Goal: Task Accomplishment & Management: Use online tool/utility

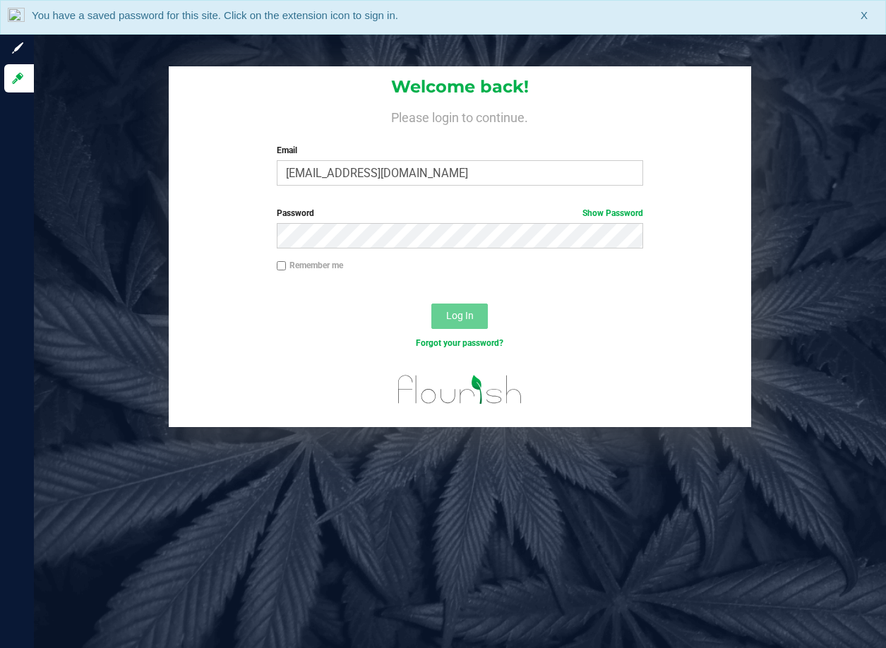
type input "kvasko@liveparallel.com"
click at [431, 304] on button "Log In" at bounding box center [459, 316] width 56 height 25
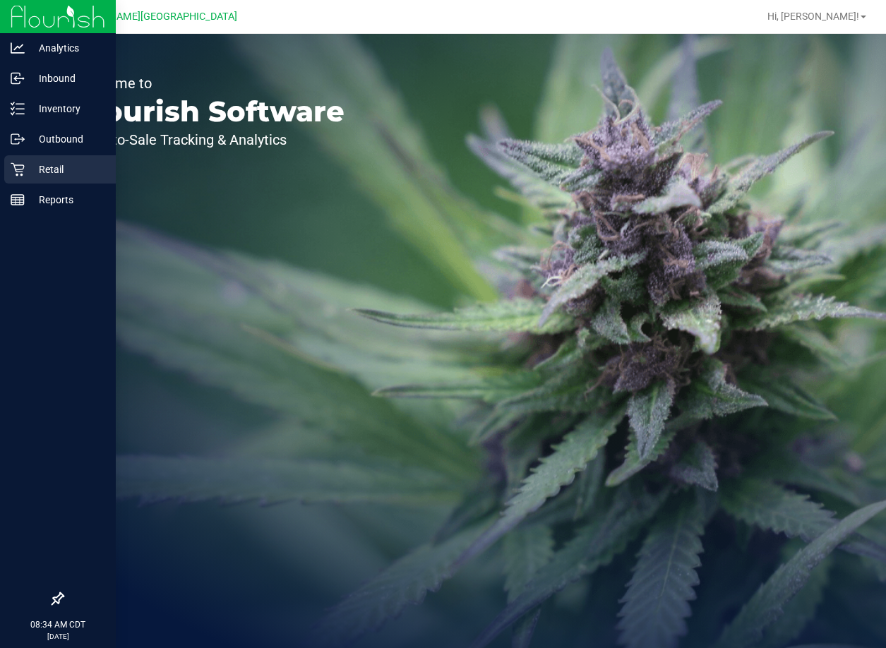
click at [25, 174] on p "Retail" at bounding box center [67, 169] width 85 height 17
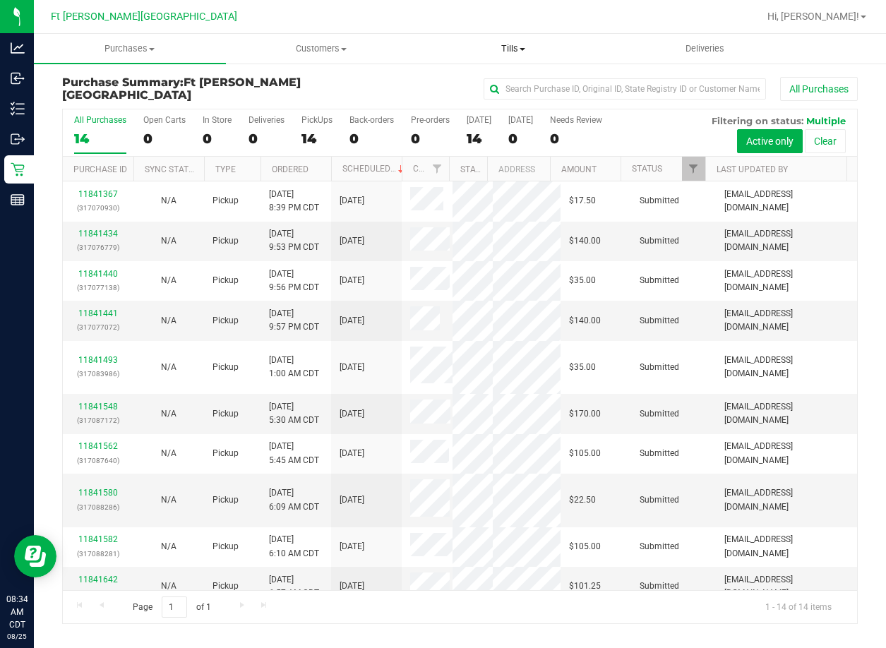
click at [511, 41] on uib-tab-heading "Tills Manage tills Reconcile e-payments" at bounding box center [513, 49] width 191 height 28
click at [477, 83] on span "Manage tills" at bounding box center [464, 85] width 95 height 12
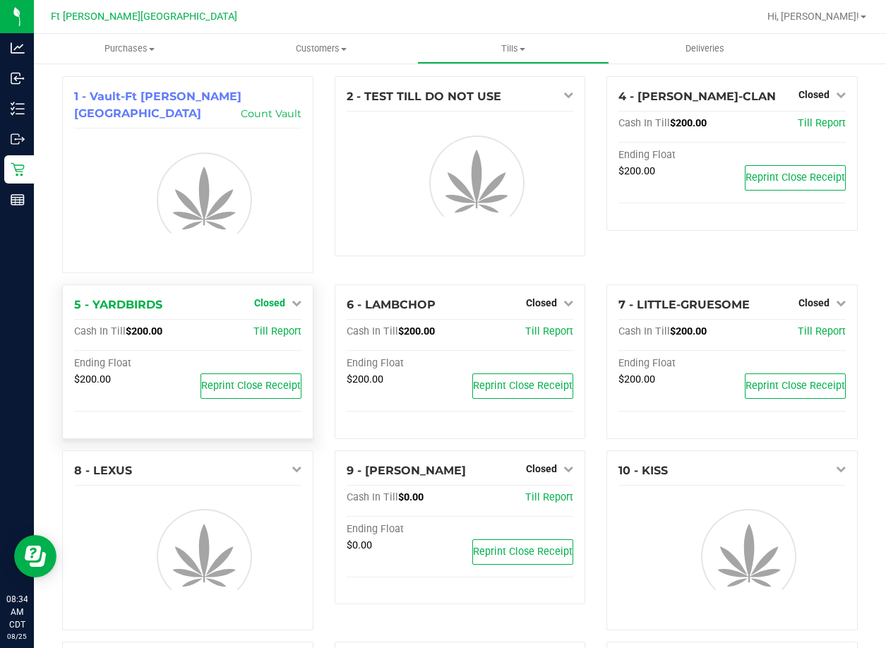
click at [271, 297] on span "Closed" at bounding box center [269, 302] width 31 height 11
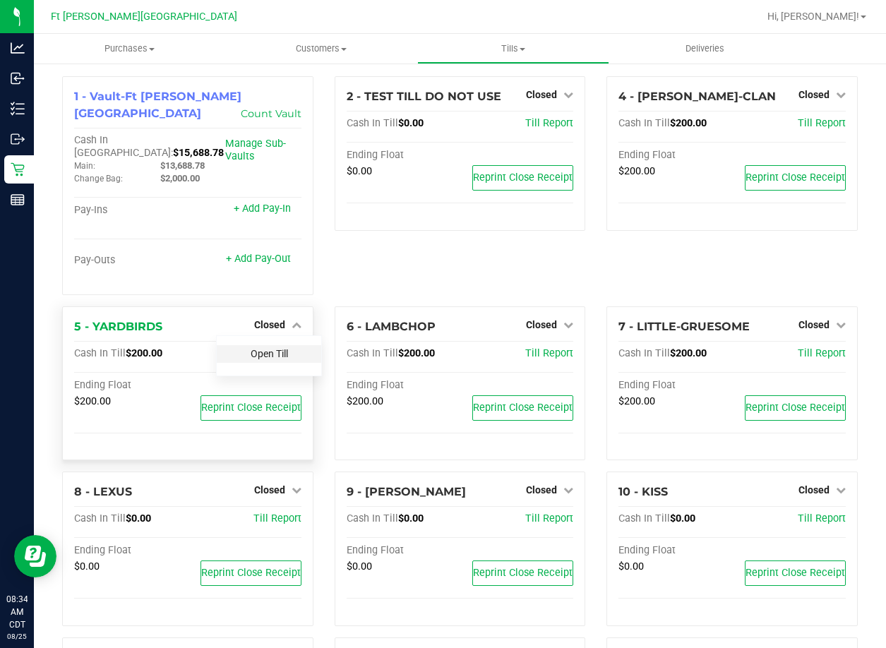
click at [275, 345] on div "Open Till" at bounding box center [269, 354] width 104 height 18
click at [264, 348] on link "Open Till" at bounding box center [269, 353] width 37 height 11
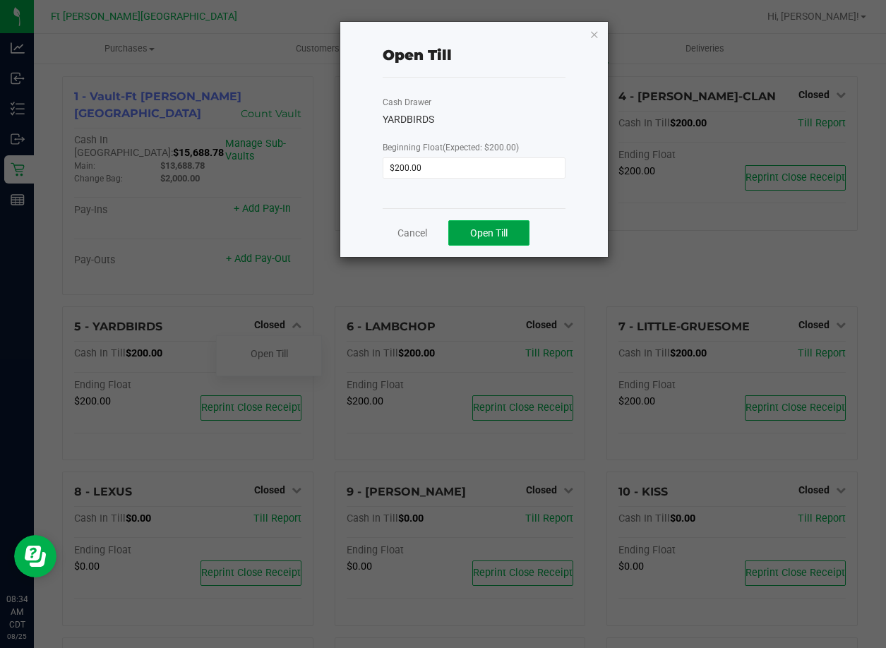
click at [481, 225] on button "Open Till" at bounding box center [488, 232] width 81 height 25
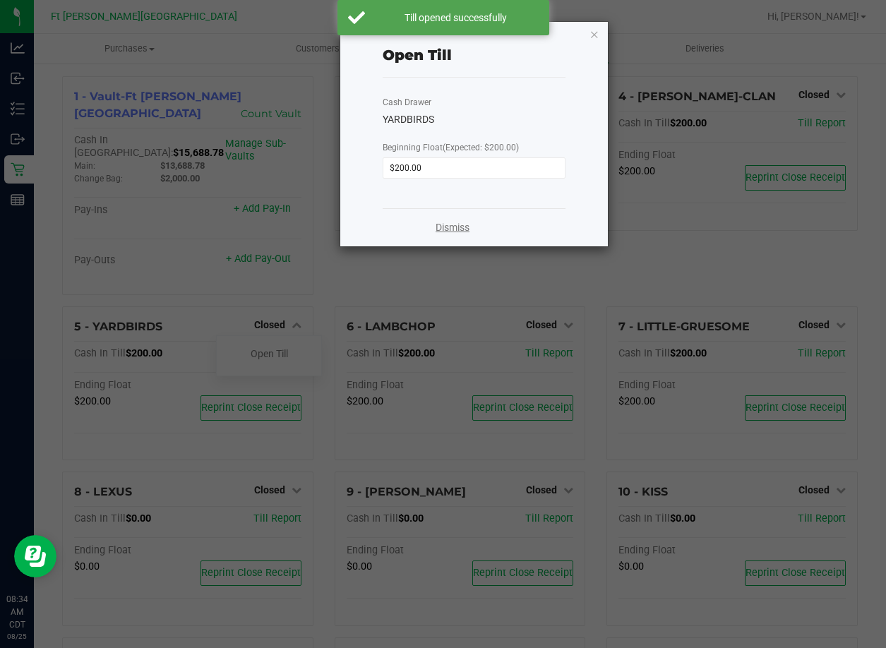
click at [446, 227] on link "Dismiss" at bounding box center [453, 227] width 34 height 15
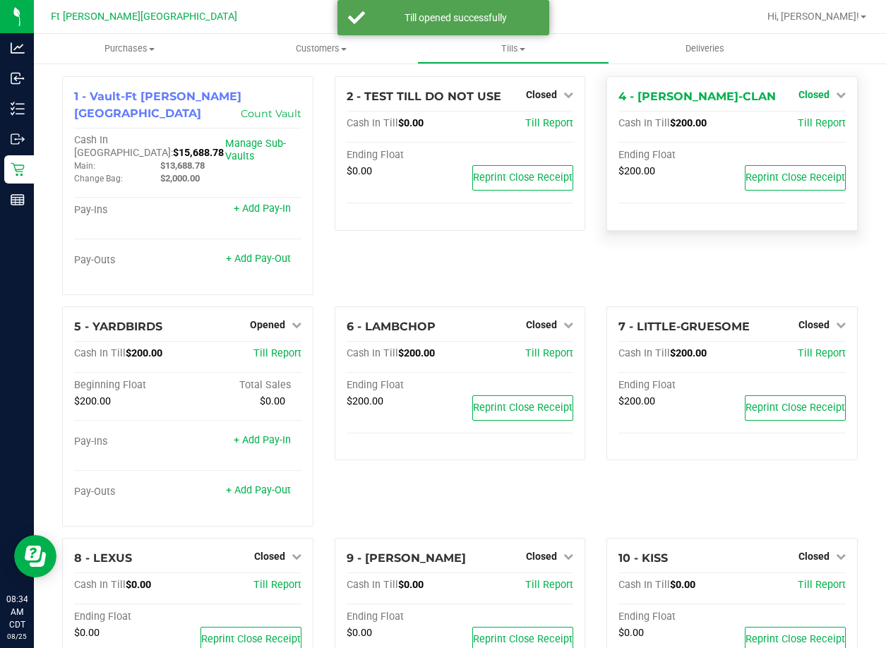
drag, startPoint x: 823, startPoint y: 98, endPoint x: 787, endPoint y: 112, distance: 38.4
click at [822, 98] on link "Closed" at bounding box center [822, 94] width 47 height 11
click at [795, 128] on link "Open Till" at bounding box center [813, 124] width 37 height 11
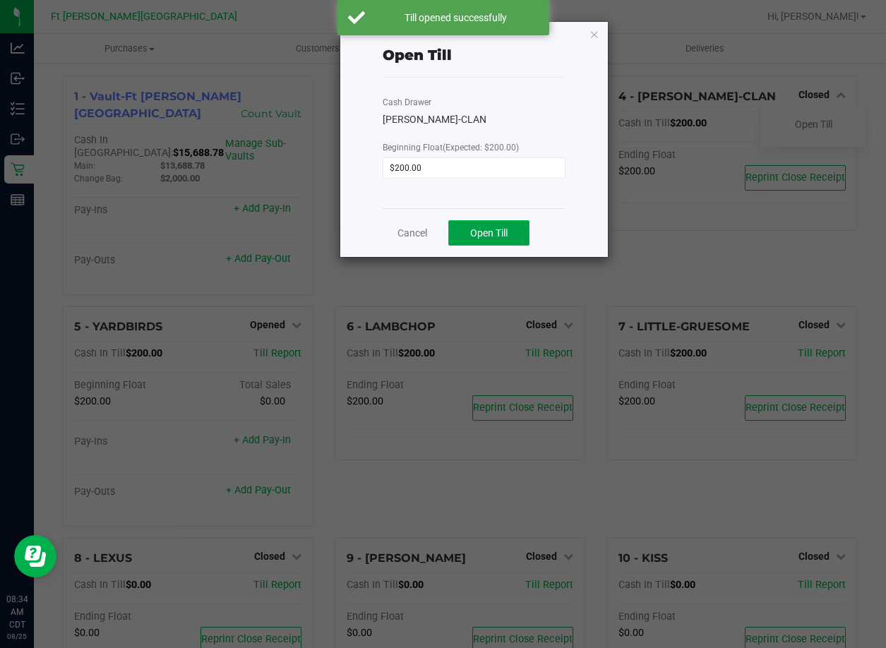
click at [486, 233] on span "Open Till" at bounding box center [488, 232] width 37 height 11
click at [449, 228] on link "Dismiss" at bounding box center [453, 227] width 34 height 15
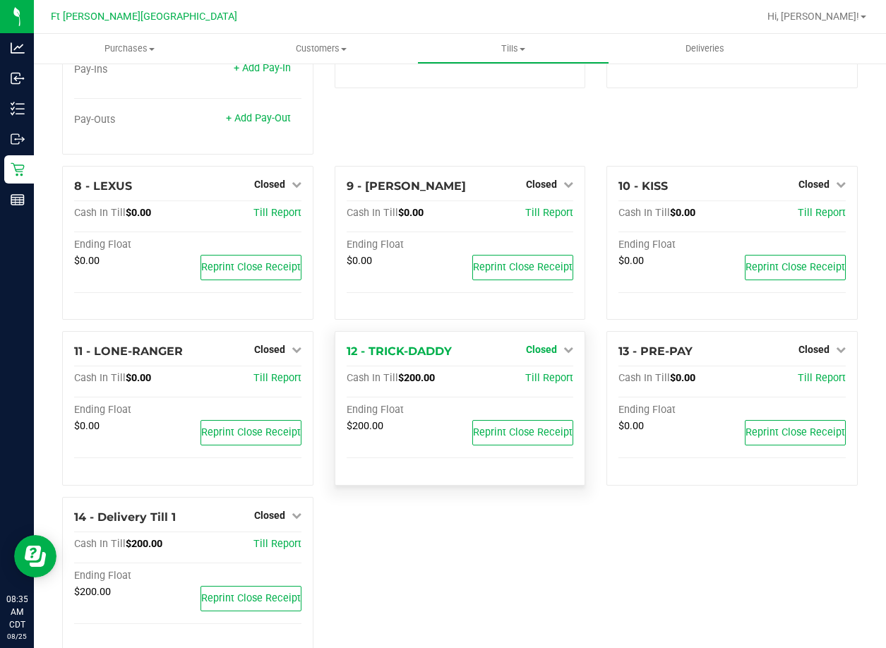
click at [530, 344] on span "Closed" at bounding box center [541, 349] width 31 height 11
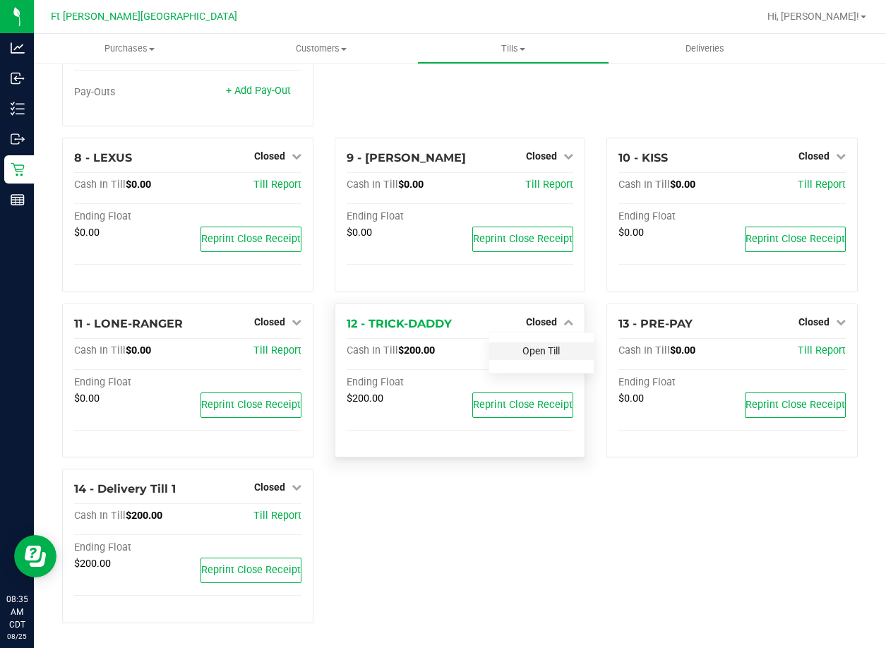
click at [541, 349] on link "Open Till" at bounding box center [540, 350] width 37 height 11
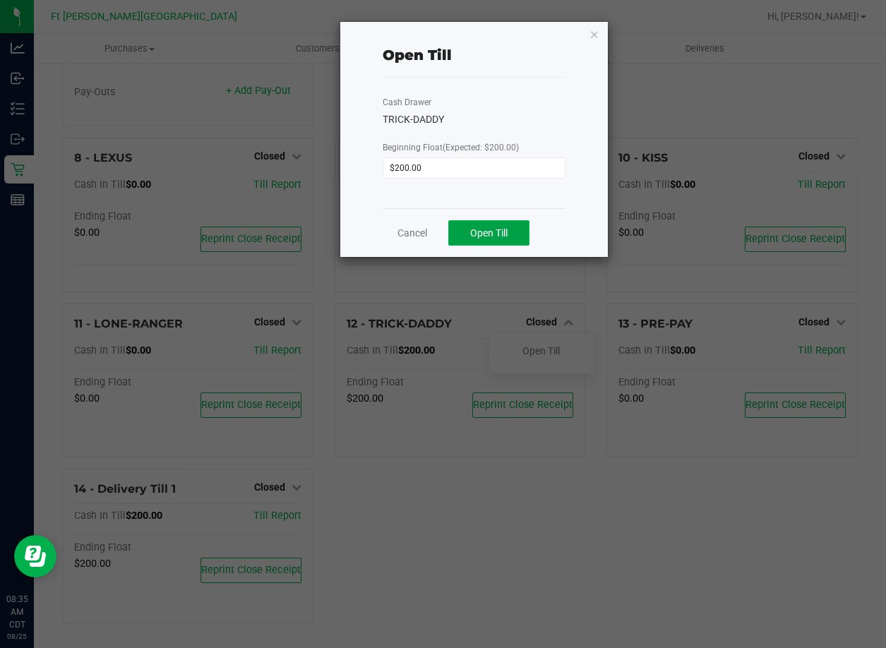
click at [487, 239] on button "Open Till" at bounding box center [488, 232] width 81 height 25
click at [407, 237] on link "Cancel" at bounding box center [406, 233] width 30 height 15
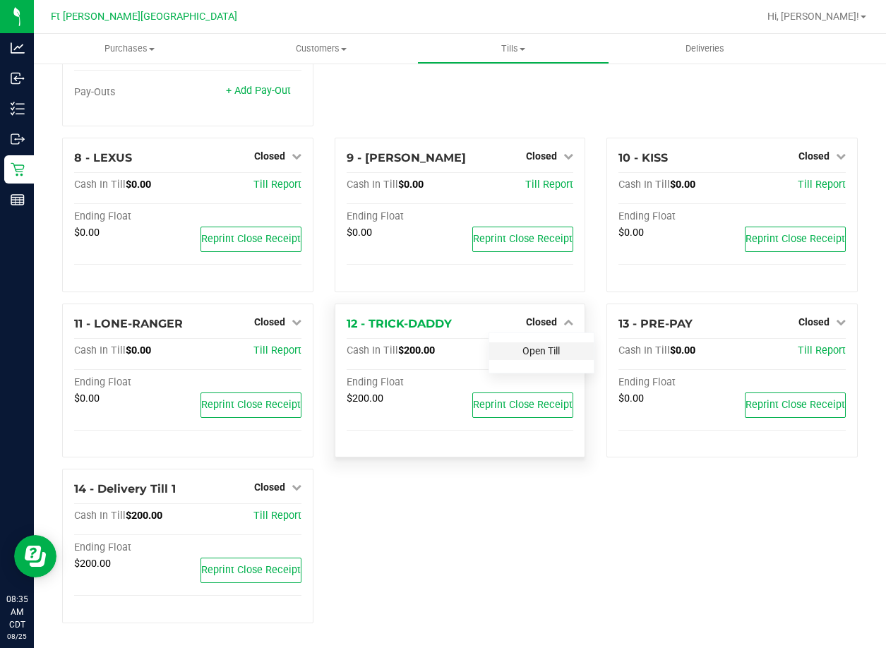
click at [522, 352] on link "Open Till" at bounding box center [540, 350] width 37 height 11
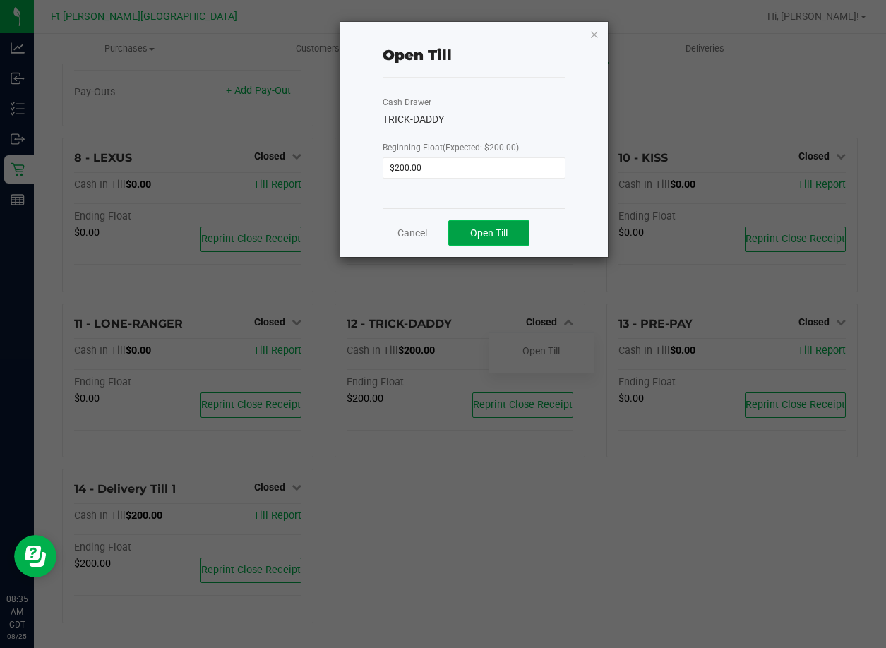
click at [491, 221] on button "Open Till" at bounding box center [488, 232] width 81 height 25
click at [415, 231] on link "Cancel" at bounding box center [412, 233] width 30 height 15
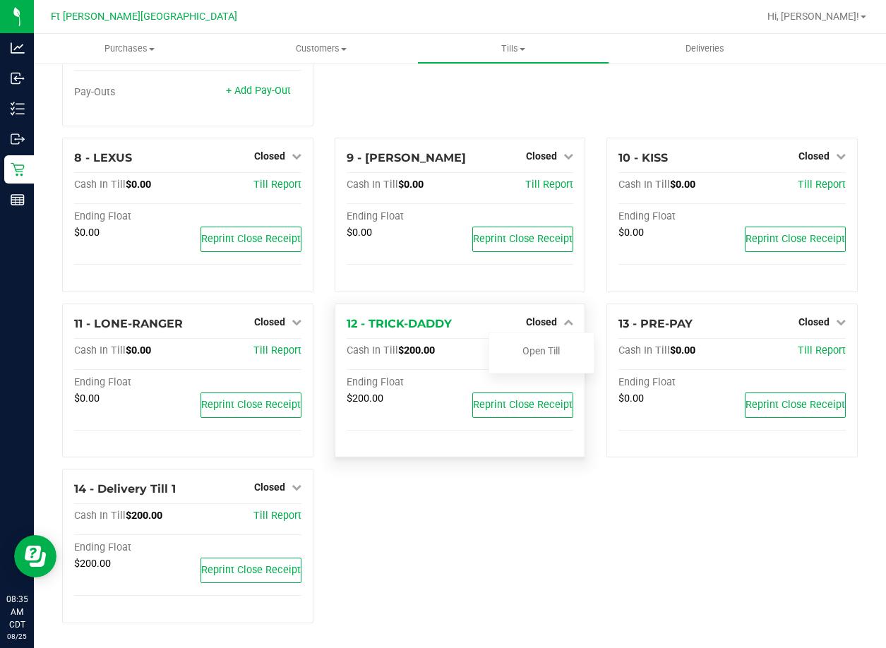
click at [534, 312] on div "12 - TRICK-DADDY Closed Open Till Cash In Till $200.00 Till Report Ending Float…" at bounding box center [460, 381] width 251 height 155
click at [556, 304] on div "12 - TRICK-DADDY Closed Open Till Cash In Till $200.00 Till Report Ending Float…" at bounding box center [460, 381] width 251 height 155
click at [606, 325] on div "13 - PRE-PAY Closed Open Till Cash In Till $0.00 Till Report Ending Float $0.00…" at bounding box center [731, 381] width 251 height 155
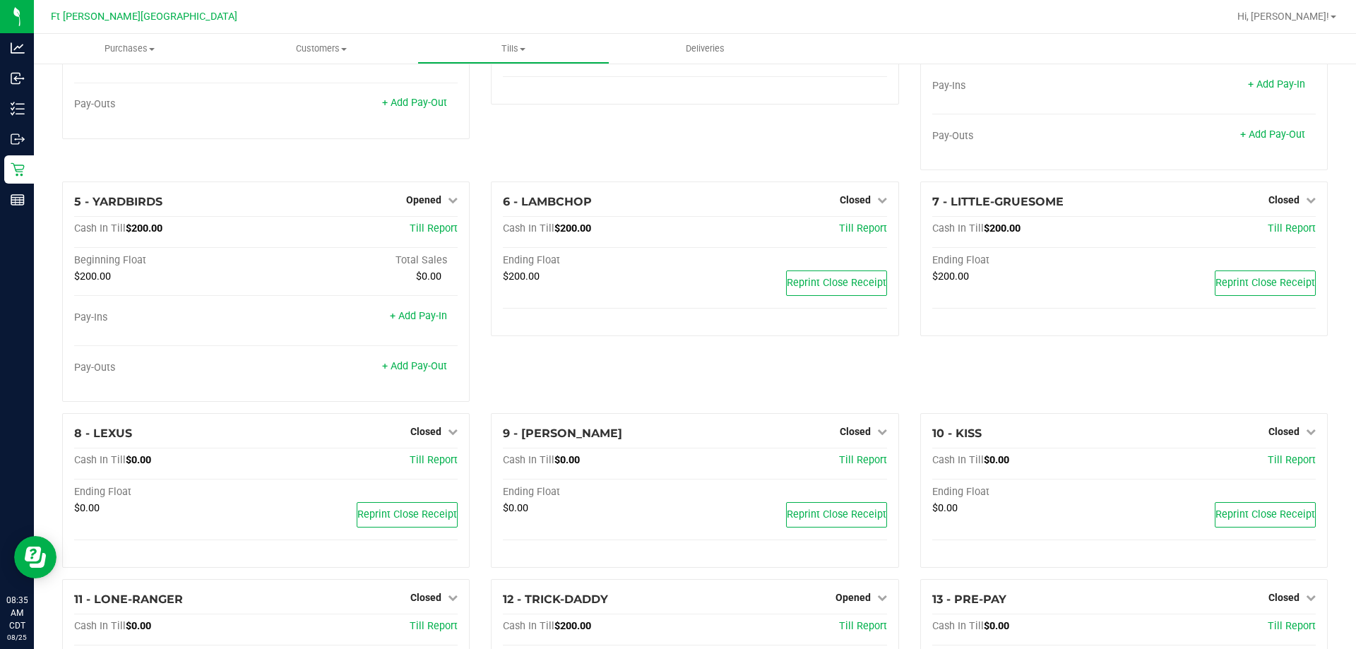
scroll to position [467, 0]
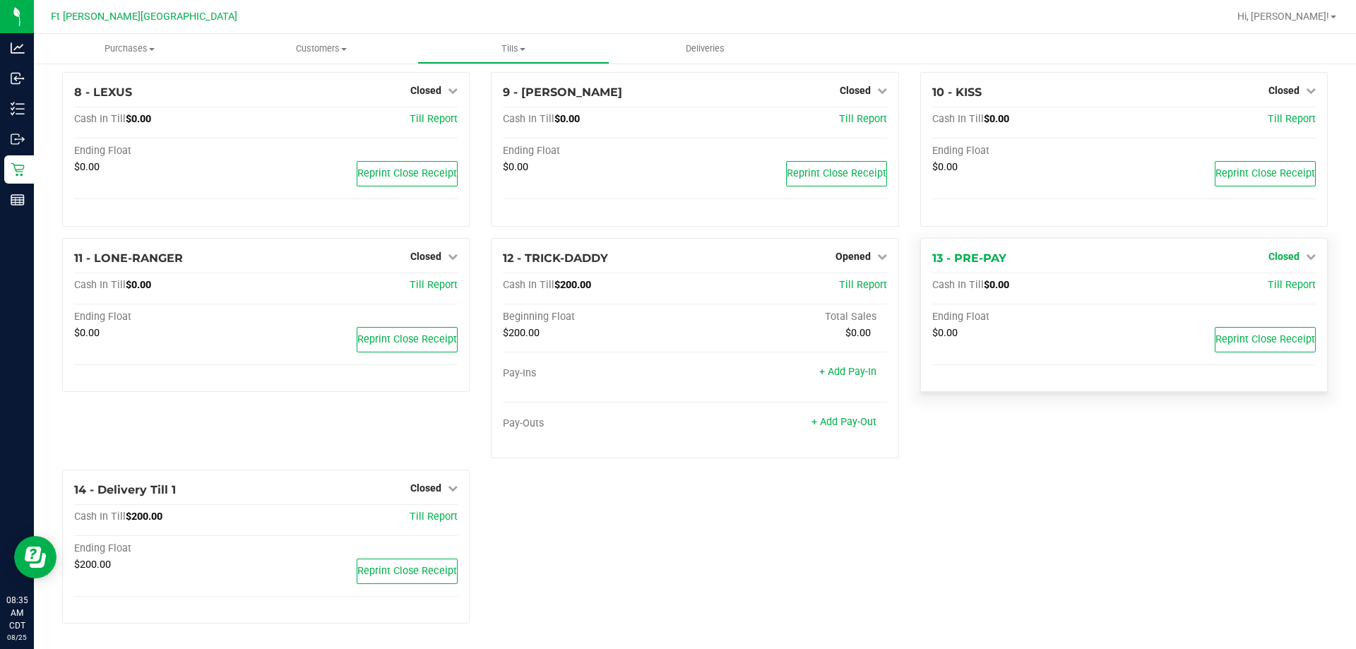
click at [885, 253] on span "Closed" at bounding box center [1283, 256] width 31 height 11
click at [885, 285] on link "Open Till" at bounding box center [1282, 285] width 37 height 11
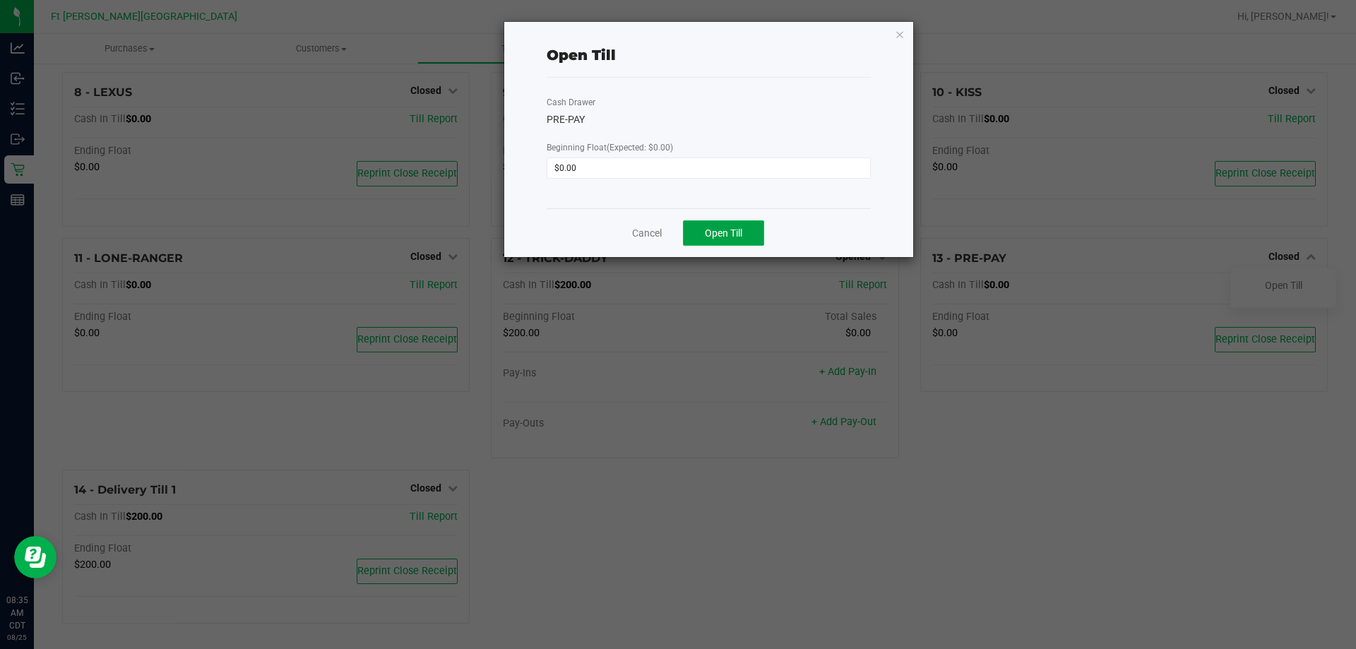
click at [736, 228] on span "Open Till" at bounding box center [723, 232] width 37 height 11
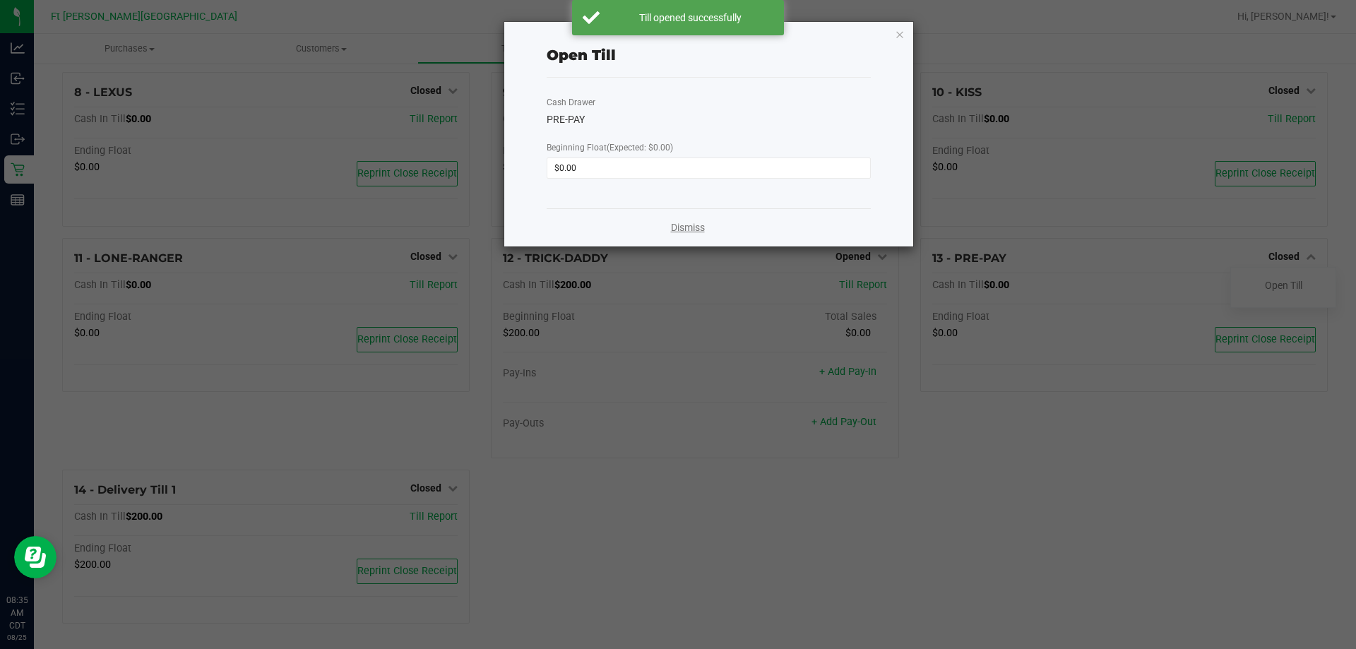
click at [680, 227] on link "Dismiss" at bounding box center [688, 227] width 34 height 15
